Goal: Information Seeking & Learning: Get advice/opinions

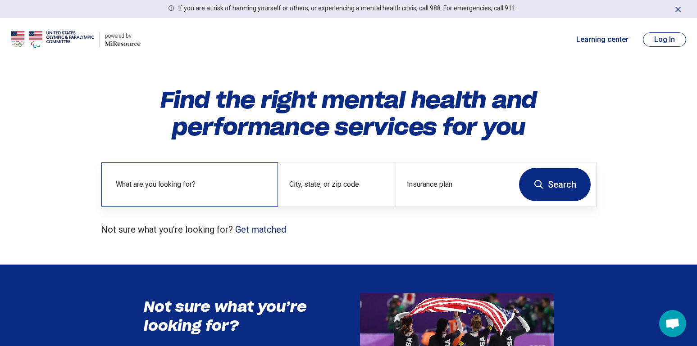
click at [209, 181] on label "What are you looking for?" at bounding box center [191, 184] width 151 height 11
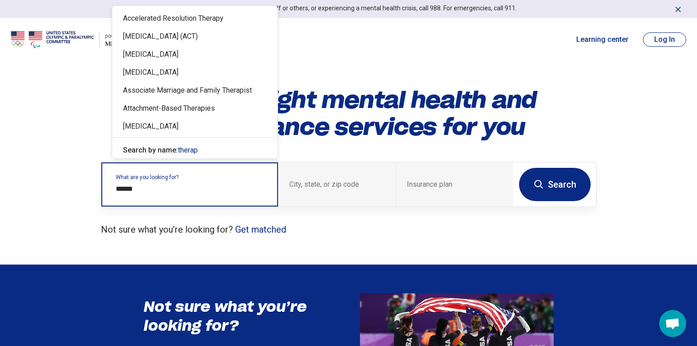
type input "*******"
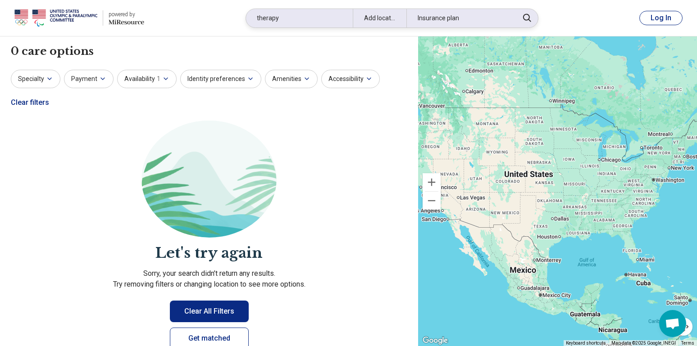
click at [402, 18] on div "Add location" at bounding box center [380, 18] width 54 height 18
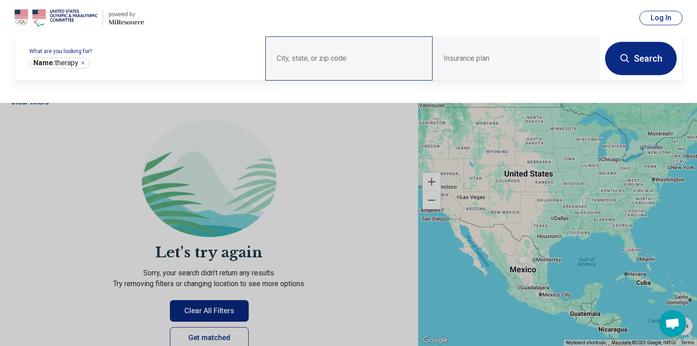
click at [345, 56] on div "City, state, or zip code" at bounding box center [348, 58] width 167 height 44
click at [282, 59] on div "City, state, or zip code" at bounding box center [348, 58] width 167 height 44
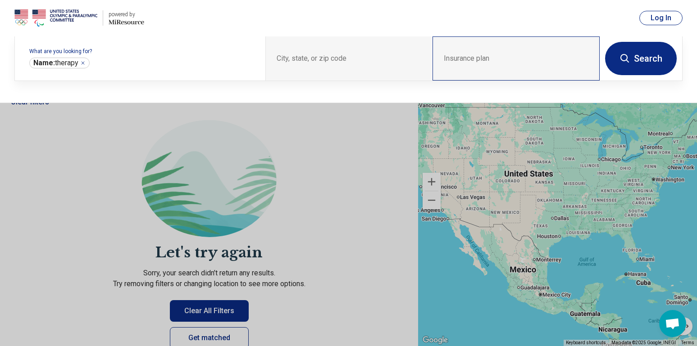
click at [509, 54] on div "Insurance plan" at bounding box center [515, 58] width 167 height 44
click at [510, 53] on div "Insurance plan" at bounding box center [515, 58] width 167 height 44
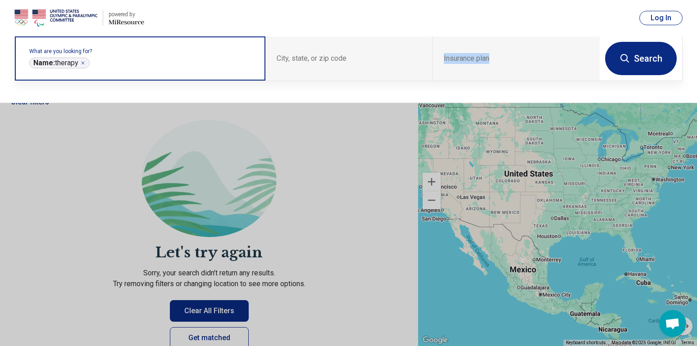
click at [86, 62] on icon "Remove" at bounding box center [82, 62] width 5 height 5
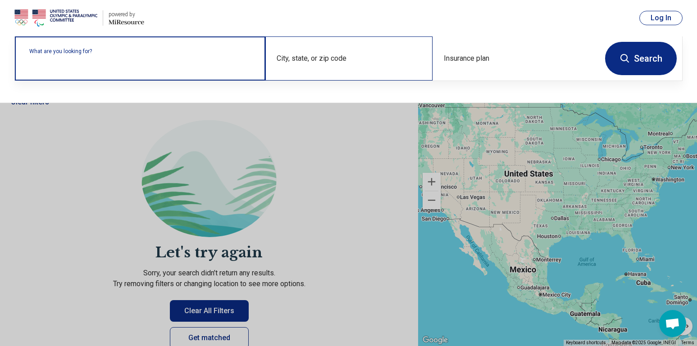
click at [343, 58] on div "City, state, or zip code" at bounding box center [348, 58] width 167 height 44
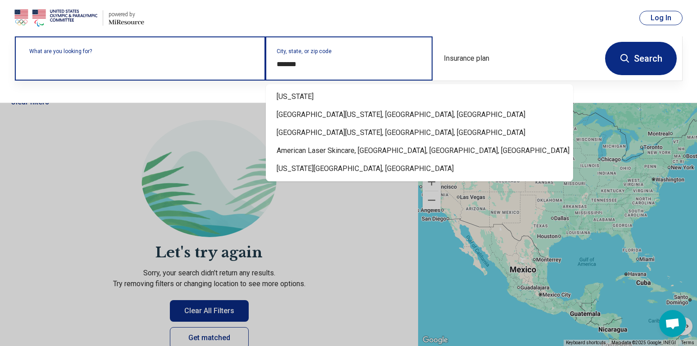
type input "********"
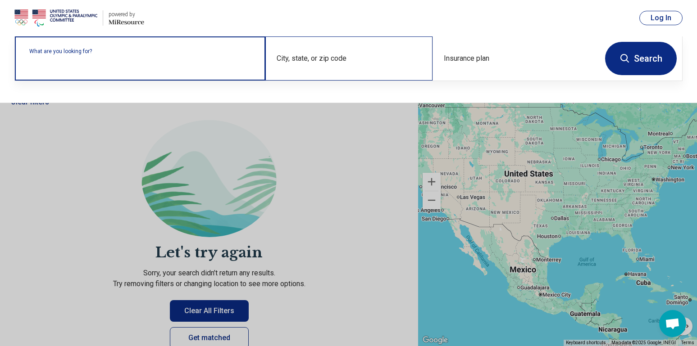
click at [343, 58] on div "City, state, or zip code" at bounding box center [348, 58] width 167 height 44
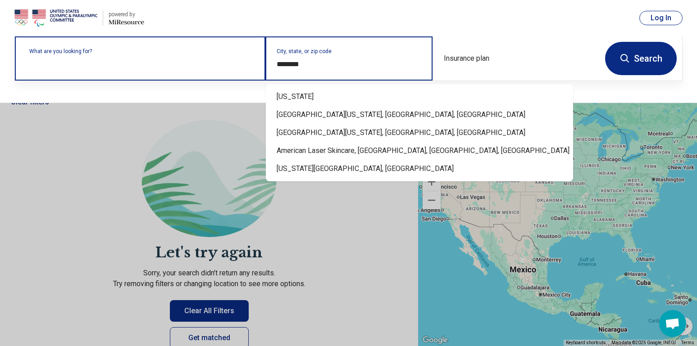
drag, startPoint x: 308, startPoint y: 65, endPoint x: 263, endPoint y: 66, distance: 44.6
click at [263, 66] on div "What are you looking for? City, state, or zip code ******** Insurance plan" at bounding box center [307, 58] width 585 height 44
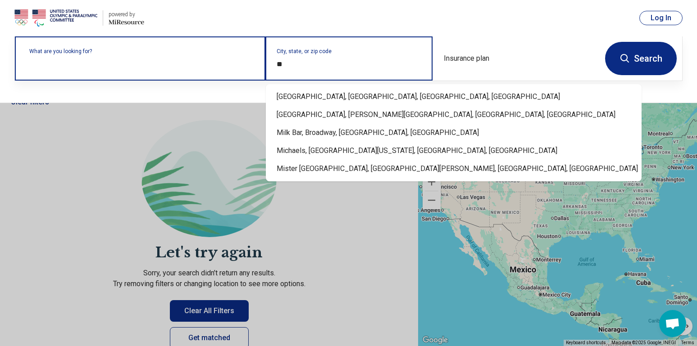
type input "*"
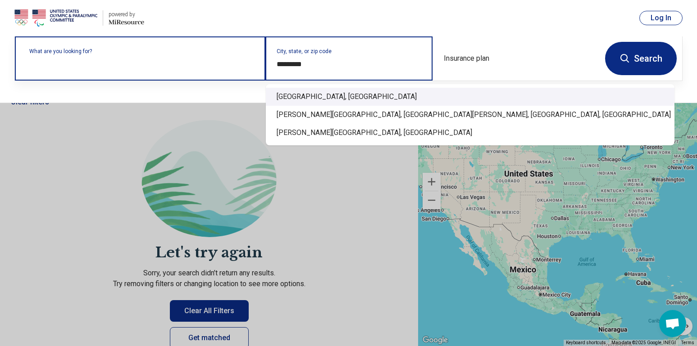
click at [322, 95] on div "Ann Arbor, MI" at bounding box center [470, 97] width 408 height 18
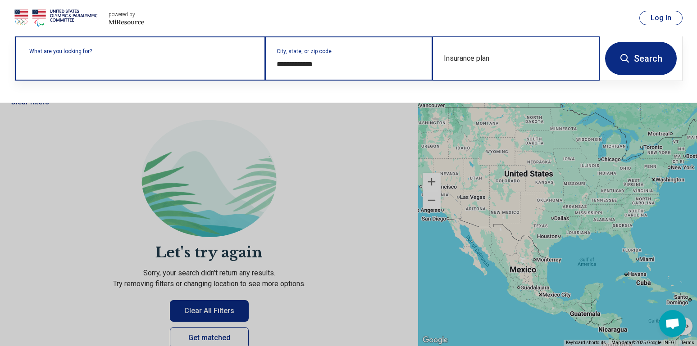
type input "**********"
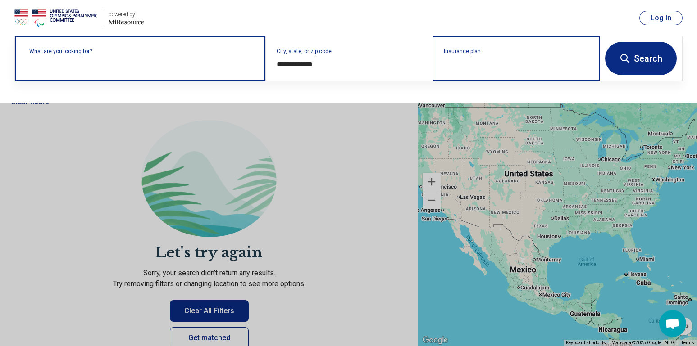
click at [479, 67] on input "Insurance plan" at bounding box center [516, 64] width 145 height 11
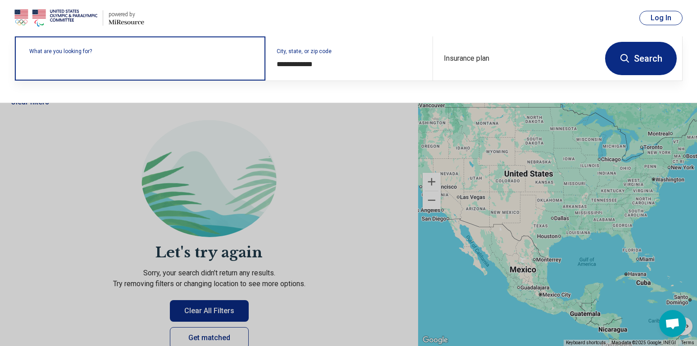
click at [186, 66] on input "text" at bounding box center [141, 63] width 225 height 11
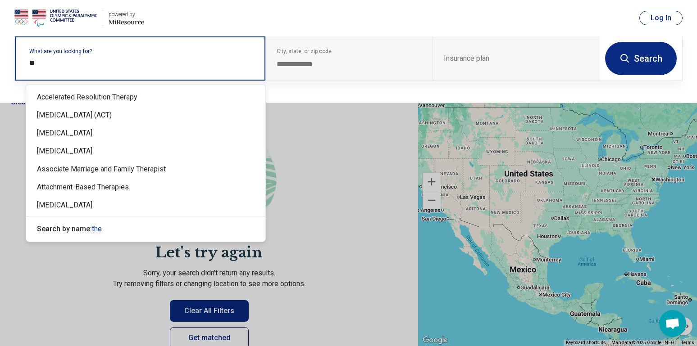
type input "*"
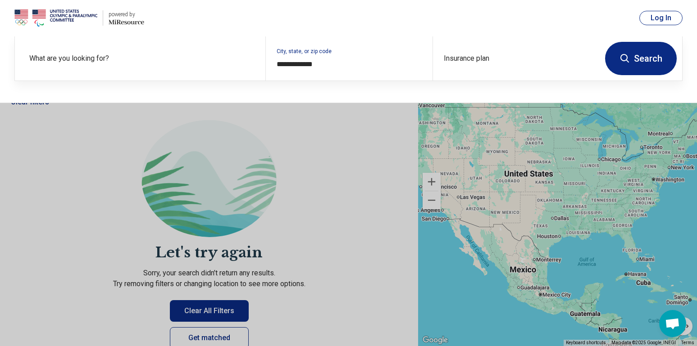
click at [651, 54] on button "Search" at bounding box center [641, 58] width 72 height 33
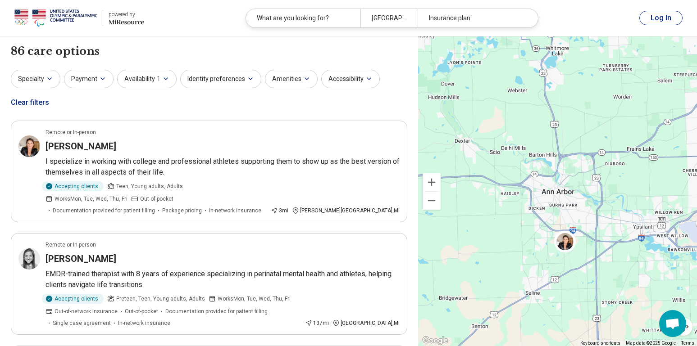
click at [116, 146] on h3 "Tiffany Turner-Baldwin" at bounding box center [80, 146] width 71 height 13
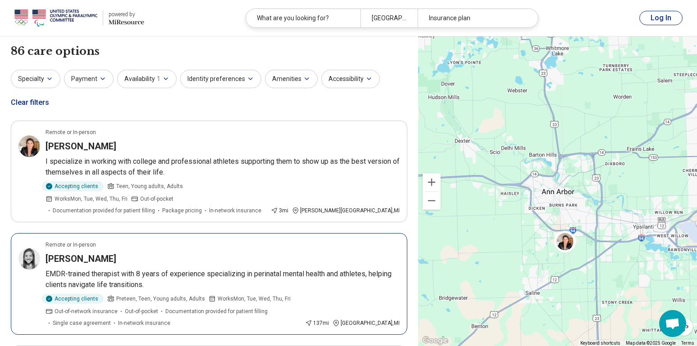
scroll to position [135, 0]
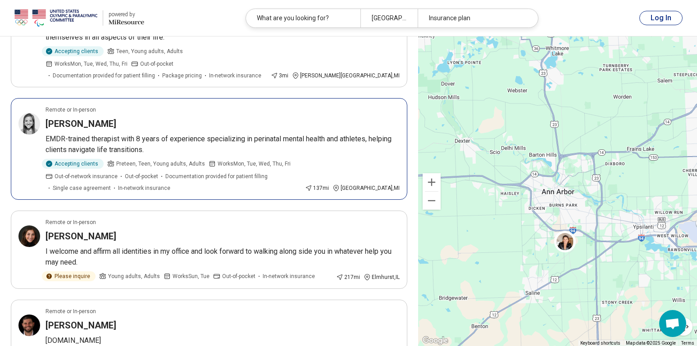
click at [102, 118] on h3 "Jessica Moskalewski" at bounding box center [80, 124] width 71 height 13
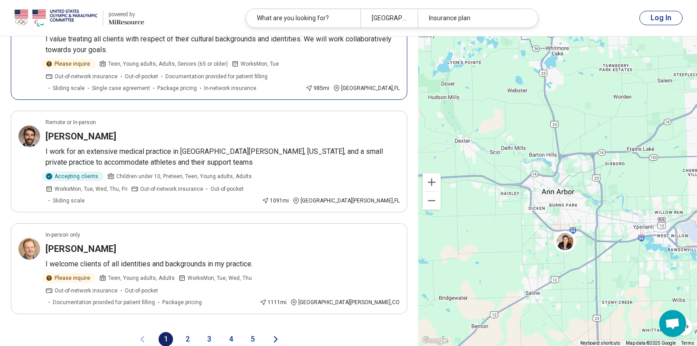
scroll to position [1846, 0]
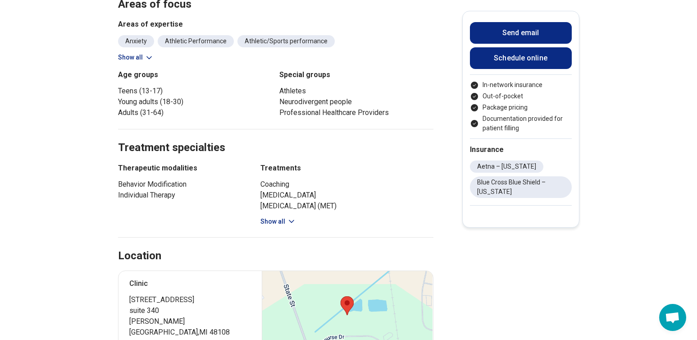
scroll to position [360, 0]
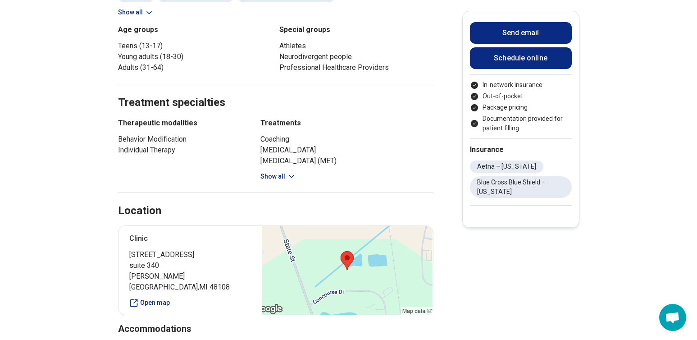
click at [286, 172] on button "Show all" at bounding box center [278, 176] width 36 height 9
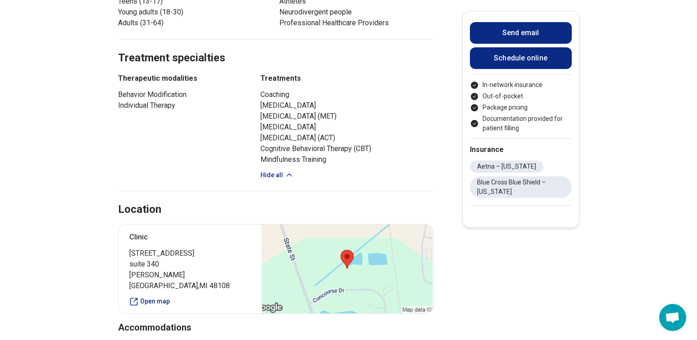
scroll to position [495, 0]
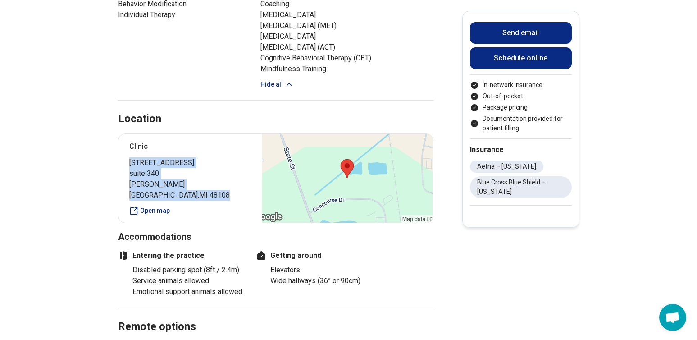
drag, startPoint x: 209, startPoint y: 177, endPoint x: 131, endPoint y: 153, distance: 81.3
click at [131, 153] on div "Clinic 4343 Concourse Drive suite 340 Ann Arbor , MI 48108 Open map" at bounding box center [275, 178] width 315 height 90
copy p "4343 Concourse Drive suite 340 Ann Arbor , MI 48108"
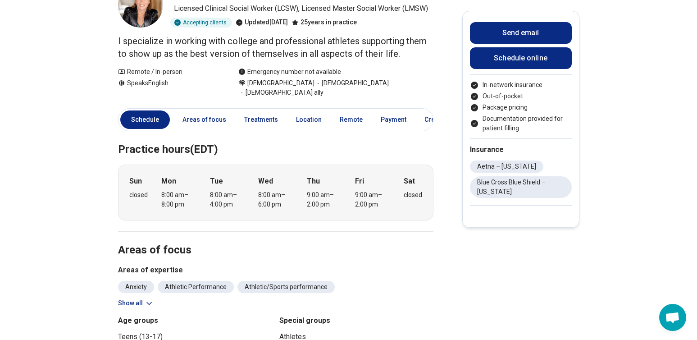
scroll to position [0, 0]
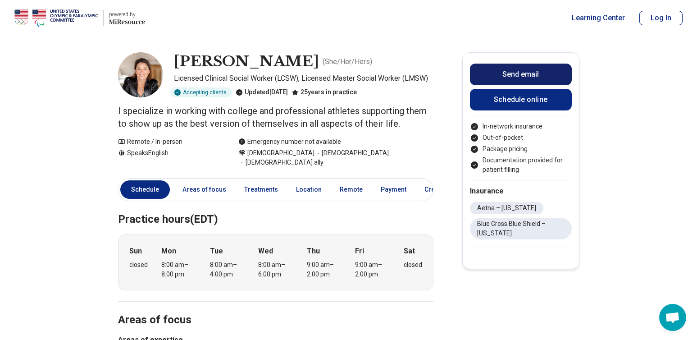
click at [542, 69] on button "Send email" at bounding box center [521, 74] width 102 height 22
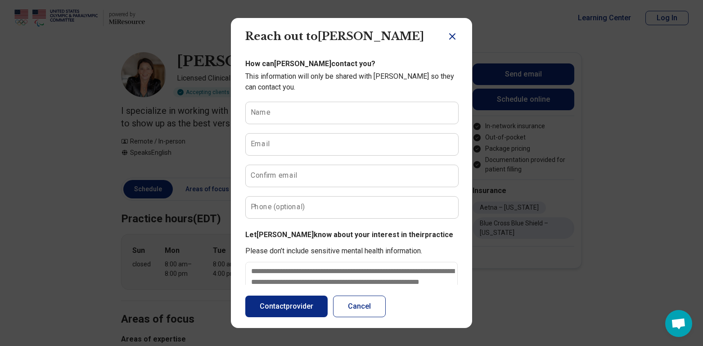
click at [450, 35] on icon "Close dialog" at bounding box center [452, 36] width 5 height 5
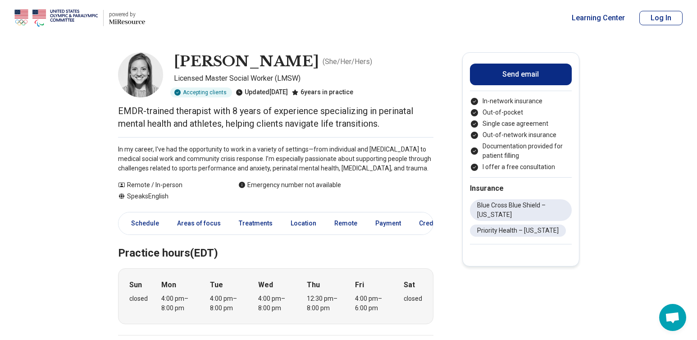
drag, startPoint x: 326, startPoint y: 62, endPoint x: 178, endPoint y: 59, distance: 148.2
click at [178, 59] on h1 "Jessica Moskalewski" at bounding box center [246, 61] width 145 height 19
copy h1 "Jessica Moskalewski"
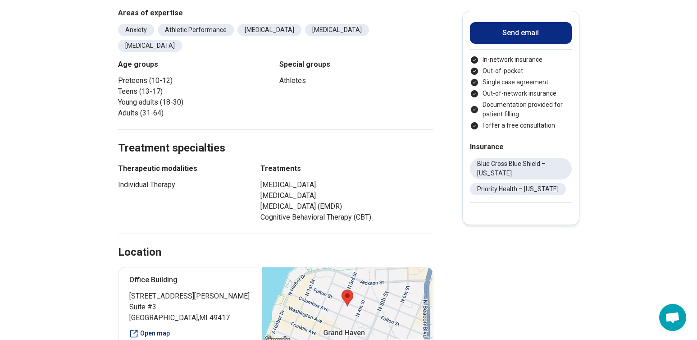
scroll to position [450, 0]
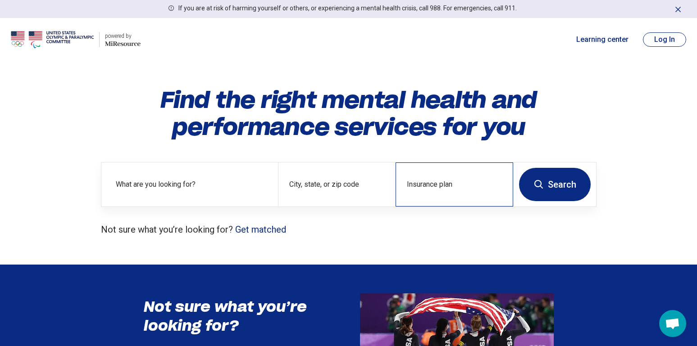
click at [414, 181] on div "Insurance plan" at bounding box center [454, 185] width 118 height 44
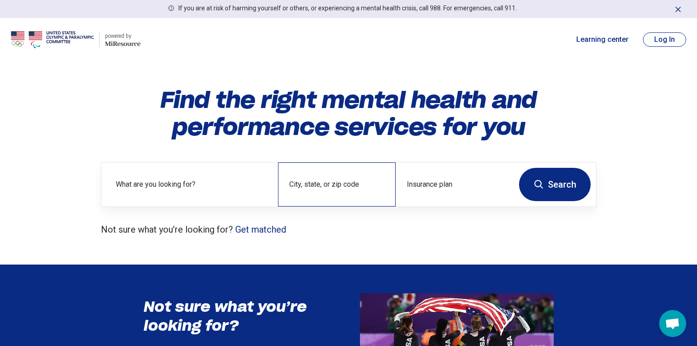
click at [347, 186] on div "City, state, or zip code" at bounding box center [337, 185] width 118 height 44
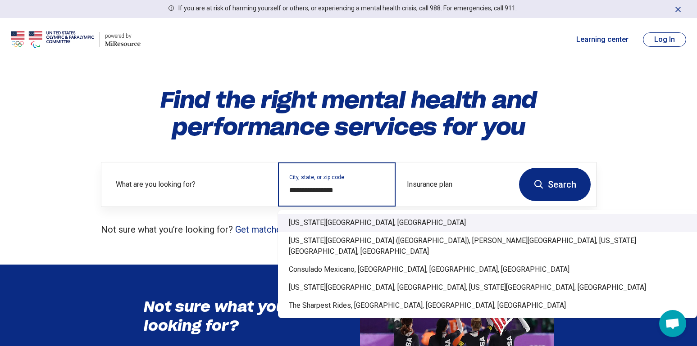
click at [344, 226] on div "Colorado Springs, CO" at bounding box center [487, 223] width 419 height 18
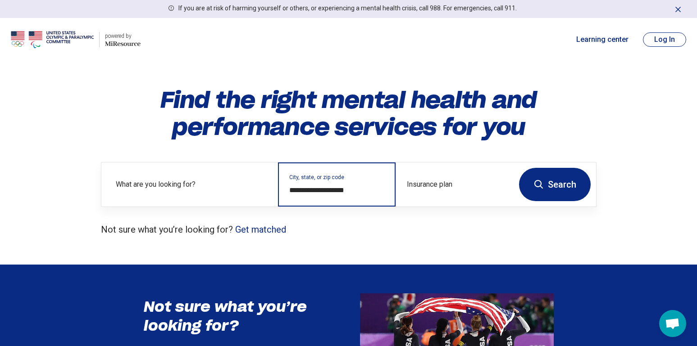
type input "**********"
click at [583, 186] on button "Search" at bounding box center [555, 184] width 72 height 33
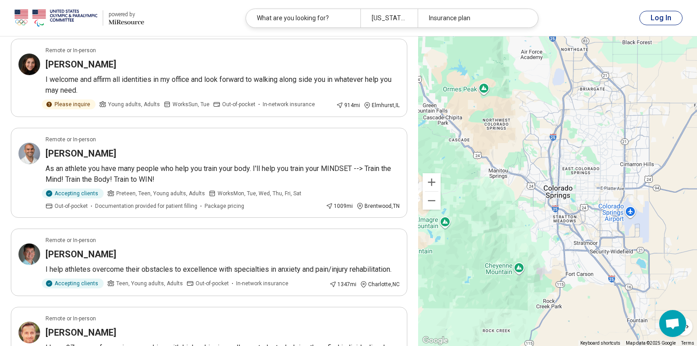
scroll to position [1891, 0]
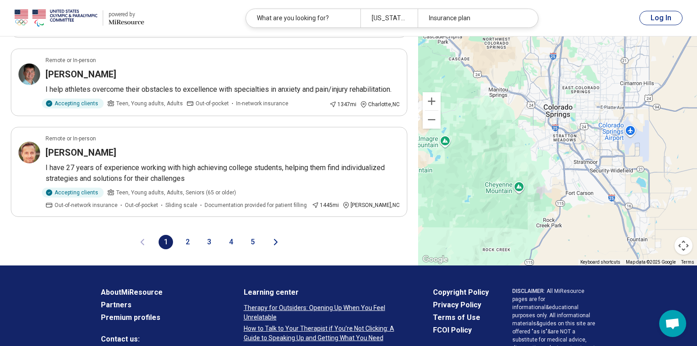
click at [183, 235] on button "2" at bounding box center [187, 242] width 14 height 14
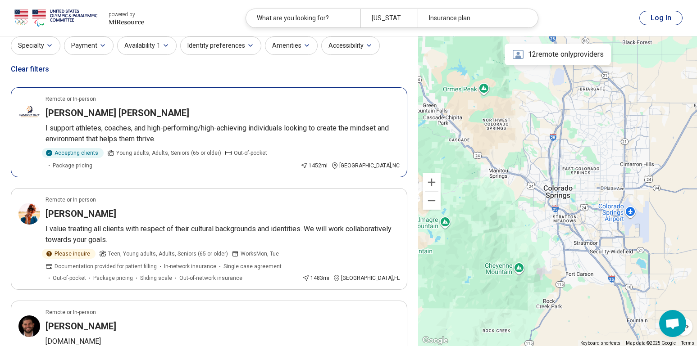
scroll to position [0, 0]
